Goal: Transaction & Acquisition: Purchase product/service

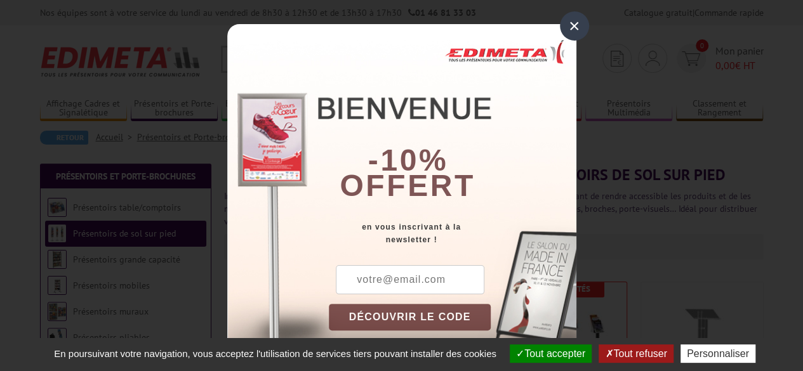
click at [572, 27] on div "×" at bounding box center [574, 25] width 29 height 29
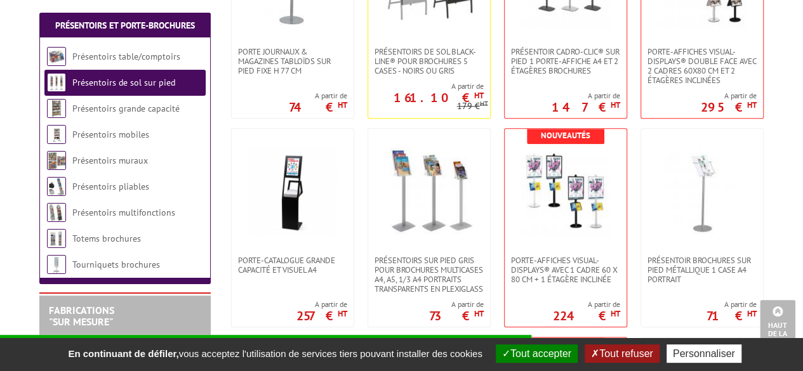
scroll to position [635, 0]
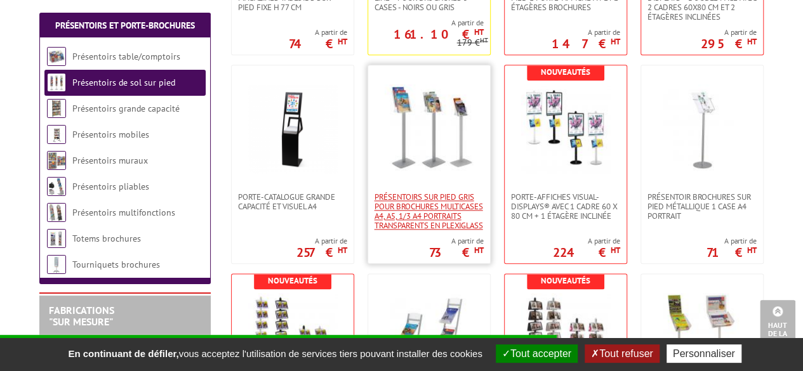
click at [450, 218] on span "Présentoirs sur pied GRIS pour brochures multicases A4, A5, 1/3 A4 Portraits tr…" at bounding box center [428, 211] width 109 height 38
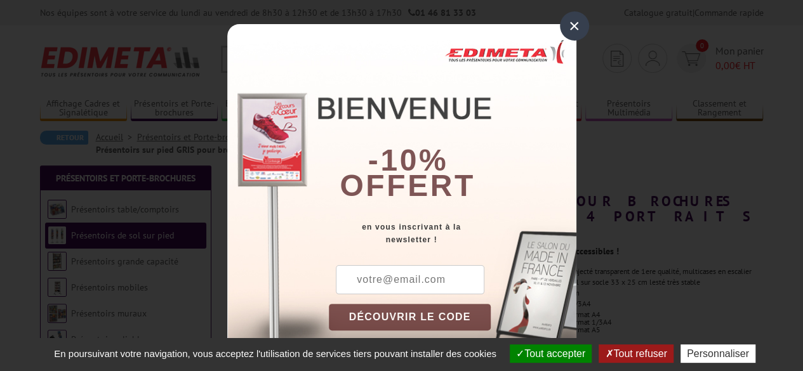
click at [574, 25] on div "×" at bounding box center [574, 25] width 29 height 29
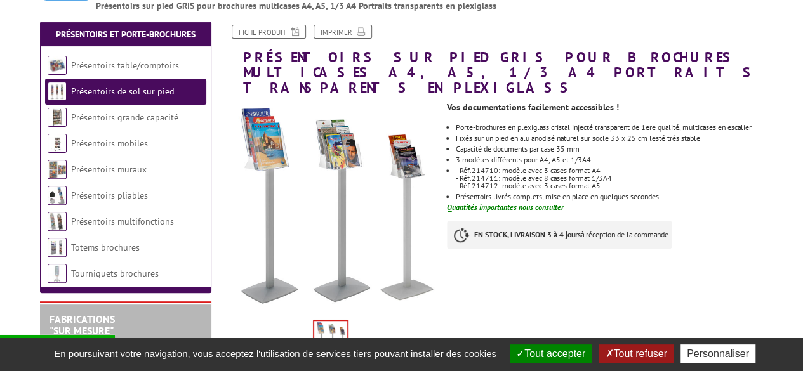
scroll to position [127, 0]
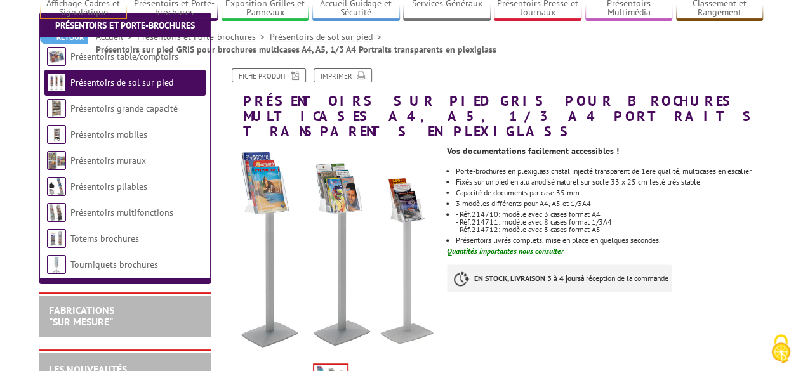
scroll to position [190, 0]
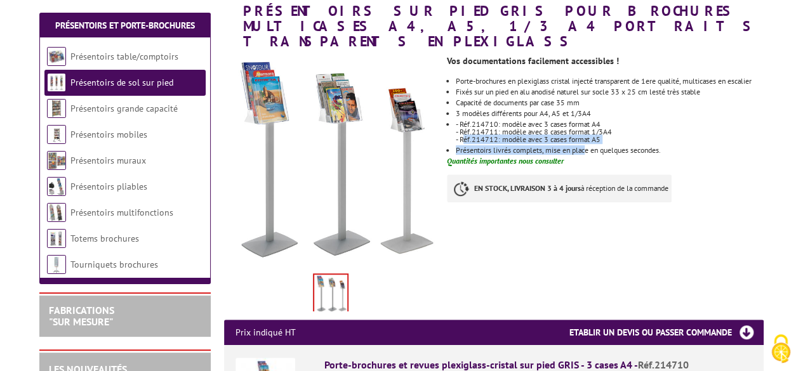
drag, startPoint x: 466, startPoint y: 131, endPoint x: 585, endPoint y: 138, distance: 119.5
click at [585, 138] on ul "Porte-brochures en plexiglass cristal injecté transparent de 1ere qualité, mult…" at bounding box center [605, 115] width 316 height 77
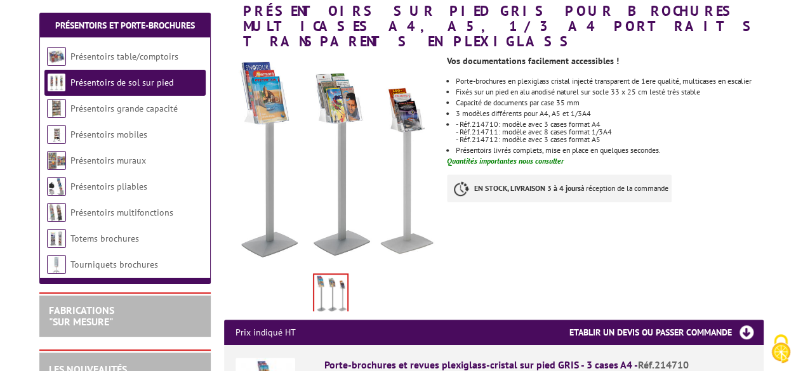
click at [589, 128] on p "- Réf.214711: modèle avec 8 cases format 1/3A4" at bounding box center [609, 132] width 307 height 8
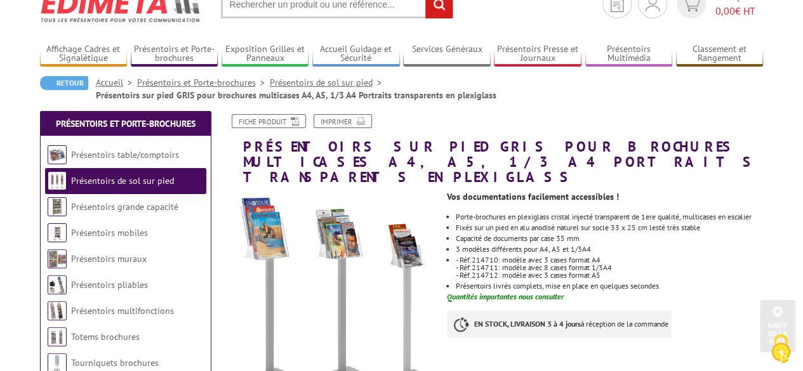
scroll to position [0, 0]
